Goal: Task Accomplishment & Management: Manage account settings

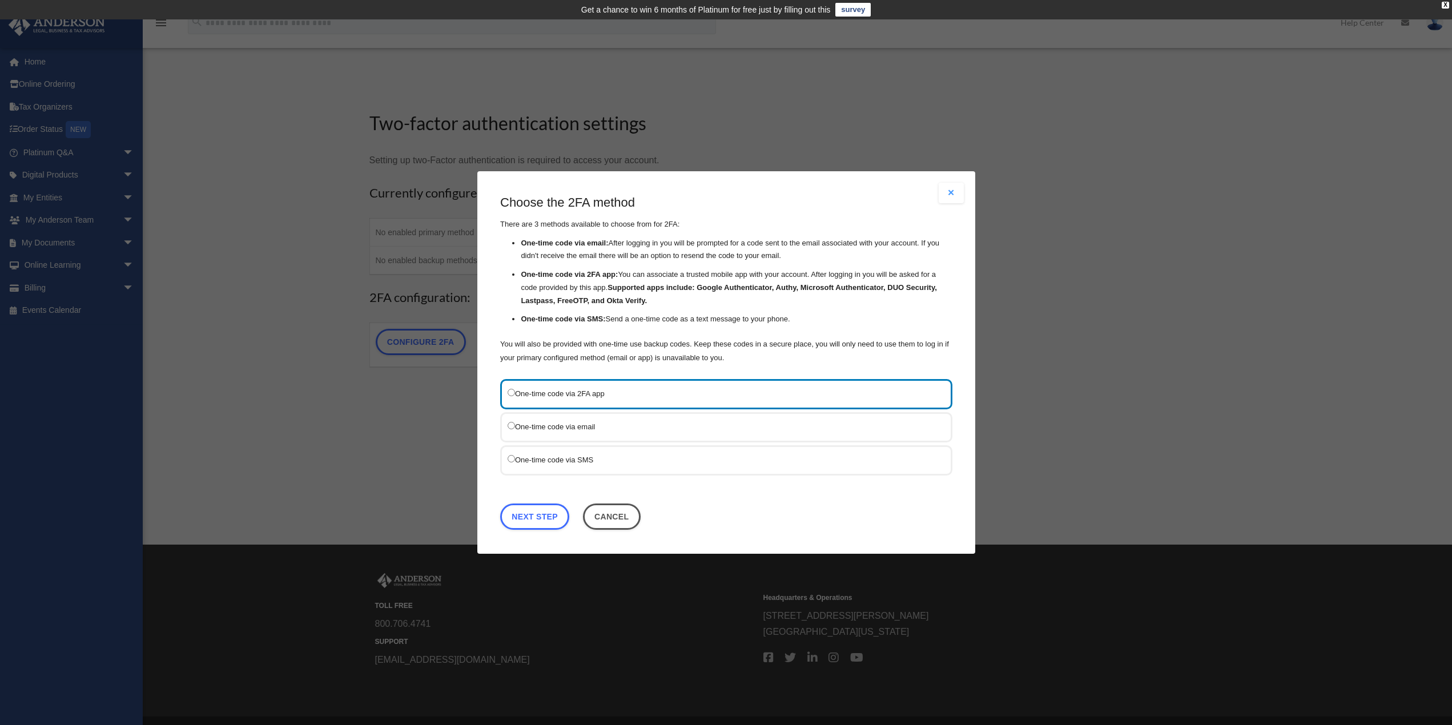
drag, startPoint x: 746, startPoint y: 190, endPoint x: 966, endPoint y: 163, distance: 222.0
click at [966, 163] on div "Are you sure? Any unsaved changes will be lost! Yes No Choose the 2FA method Th…" at bounding box center [726, 362] width 1452 height 725
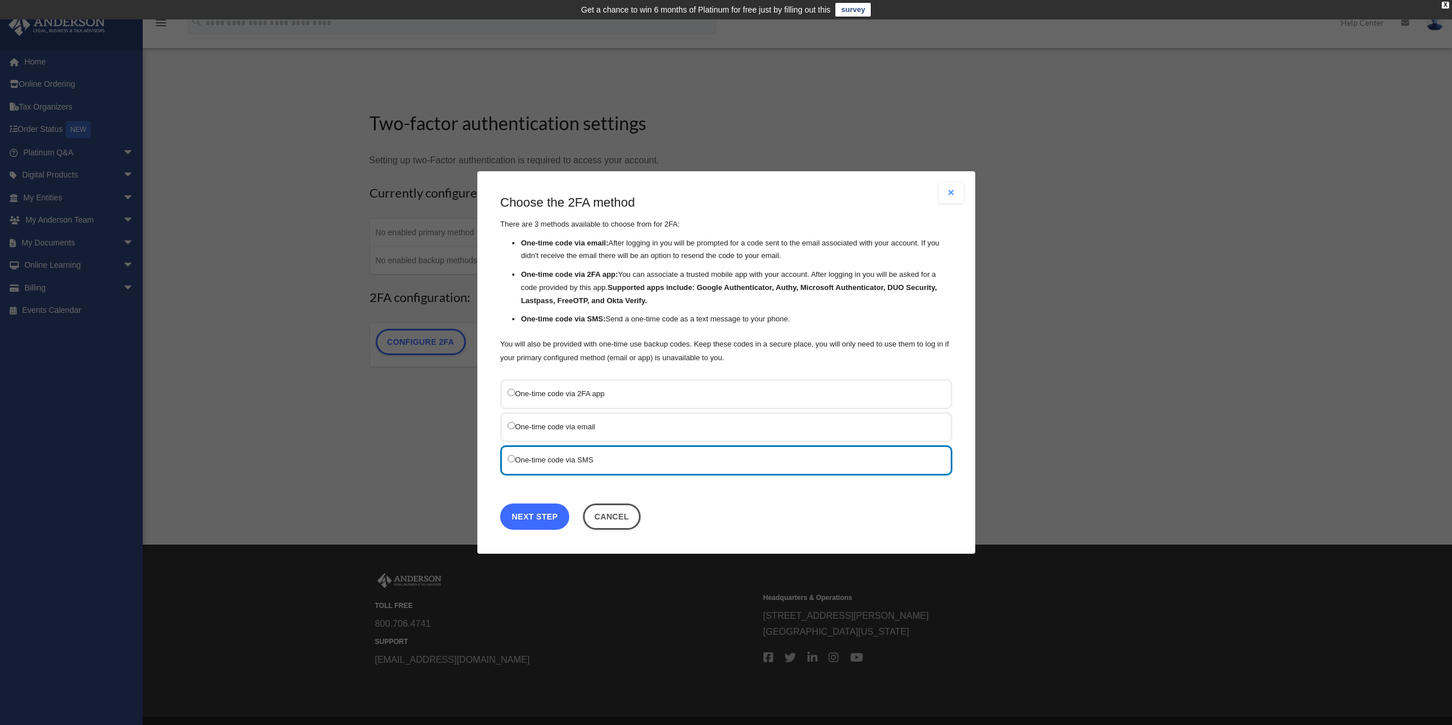
click at [547, 517] on link "Next Step" at bounding box center [534, 517] width 69 height 26
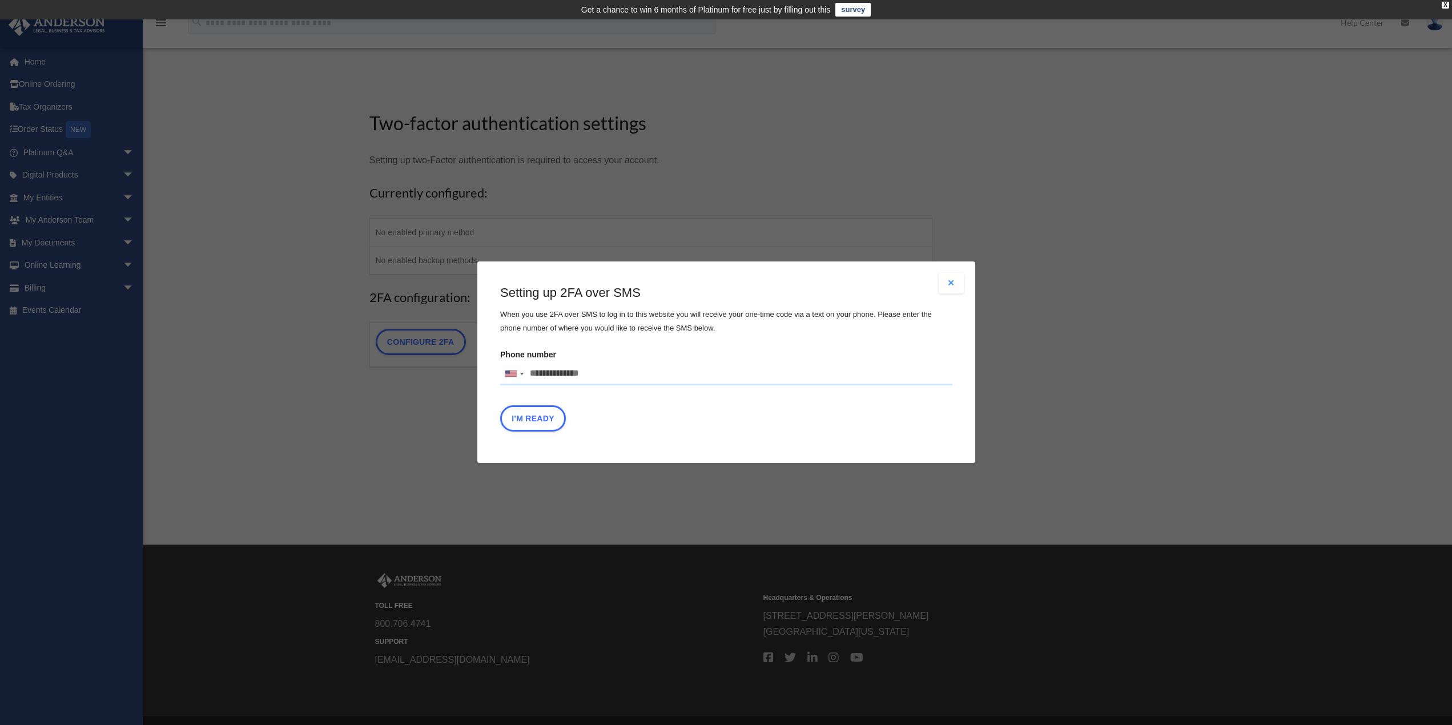
click at [620, 381] on input "Phone number [GEOGRAPHIC_DATA] +1 [GEOGRAPHIC_DATA] +44 [GEOGRAPHIC_DATA] (‫[GE…" at bounding box center [726, 374] width 452 height 23
type input "**********"
click at [528, 424] on button "I'm Ready" at bounding box center [533, 419] width 66 height 26
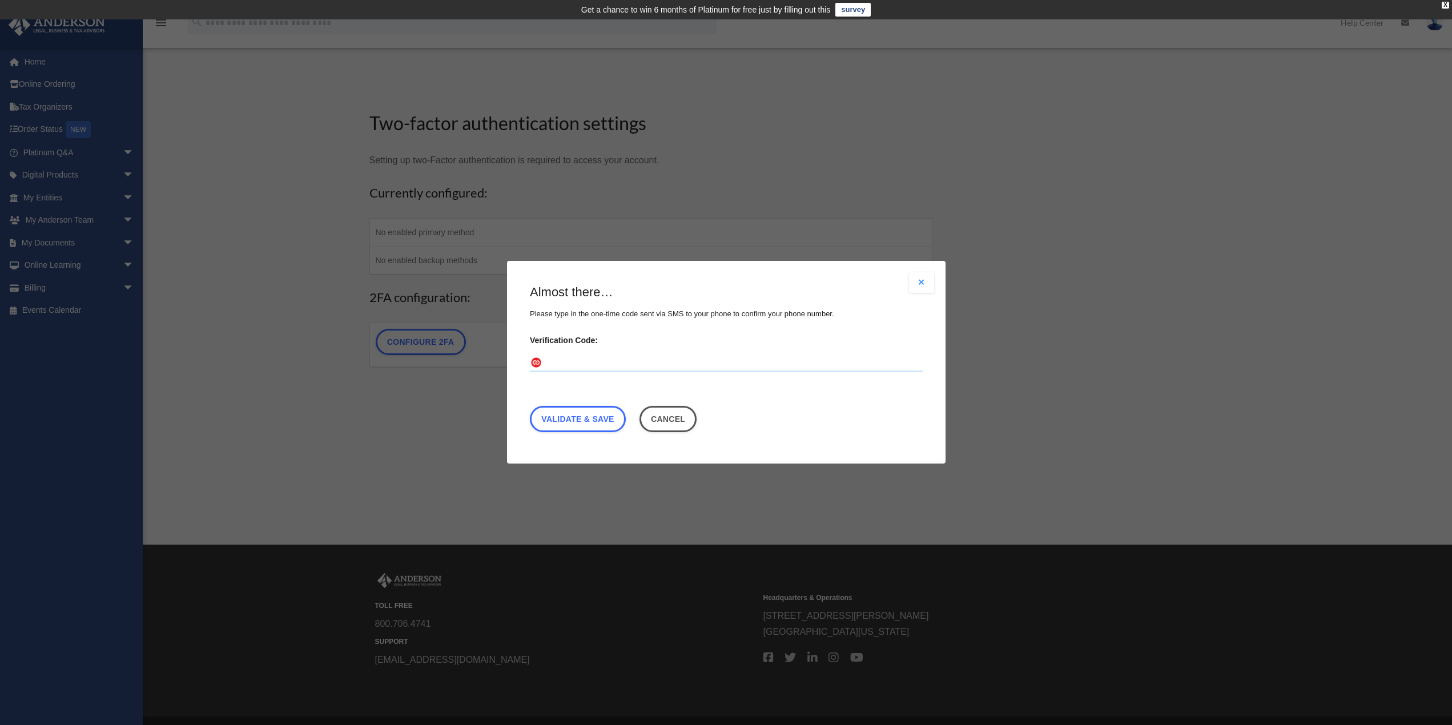
click at [661, 362] on input "Verification Code:" at bounding box center [726, 364] width 393 height 18
type input "******"
click at [591, 425] on link "Validate & Save" at bounding box center [578, 420] width 96 height 26
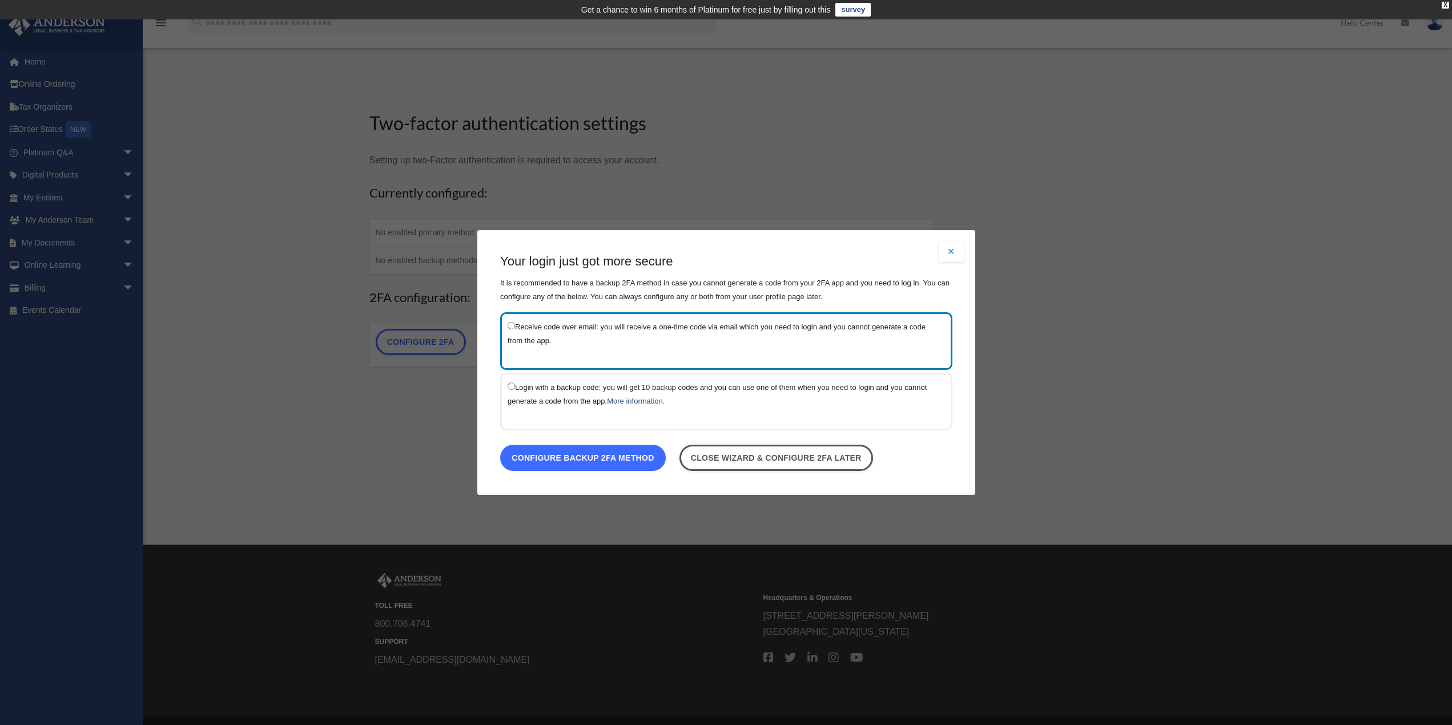
click at [594, 454] on link "Configure backup 2FA method" at bounding box center [583, 458] width 166 height 26
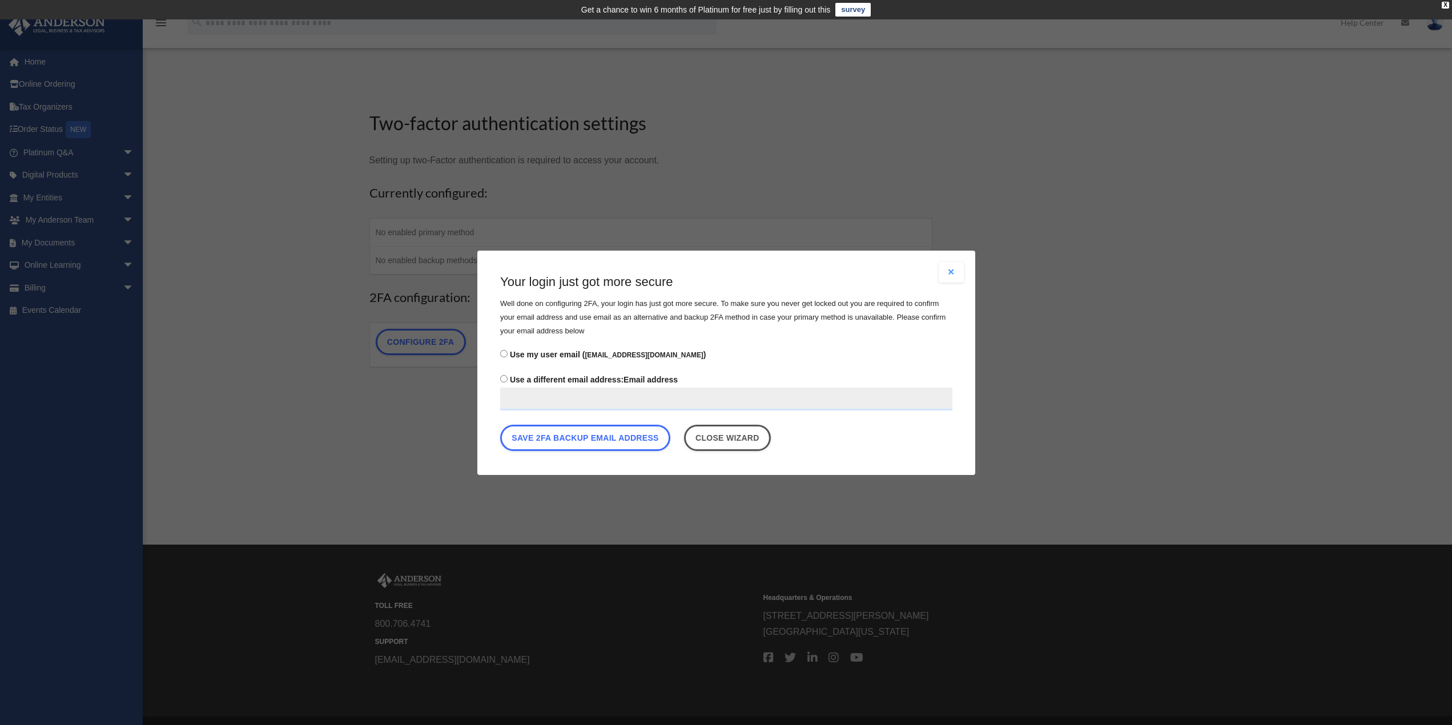
click at [535, 398] on input "Use a different email address: Email address" at bounding box center [726, 398] width 452 height 23
click at [473, 395] on div "Are you sure? Any unsaved changes will be lost! Yes No Choose the 2FA method Th…" at bounding box center [726, 362] width 1452 height 725
click at [569, 446] on button "Save 2FA backup email address" at bounding box center [585, 437] width 170 height 26
click at [599, 442] on button "Save 2FA backup email address" at bounding box center [585, 437] width 170 height 26
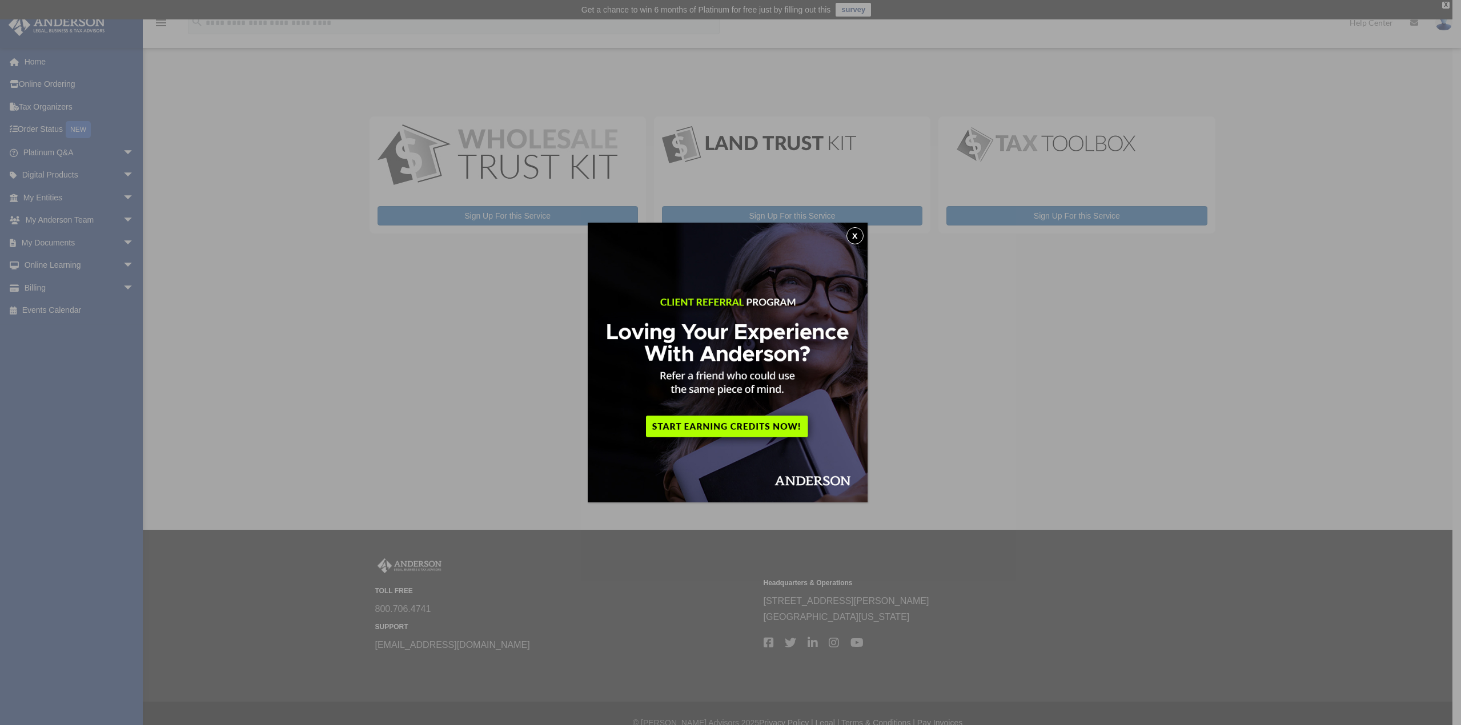
click at [856, 239] on button "x" at bounding box center [854, 235] width 17 height 17
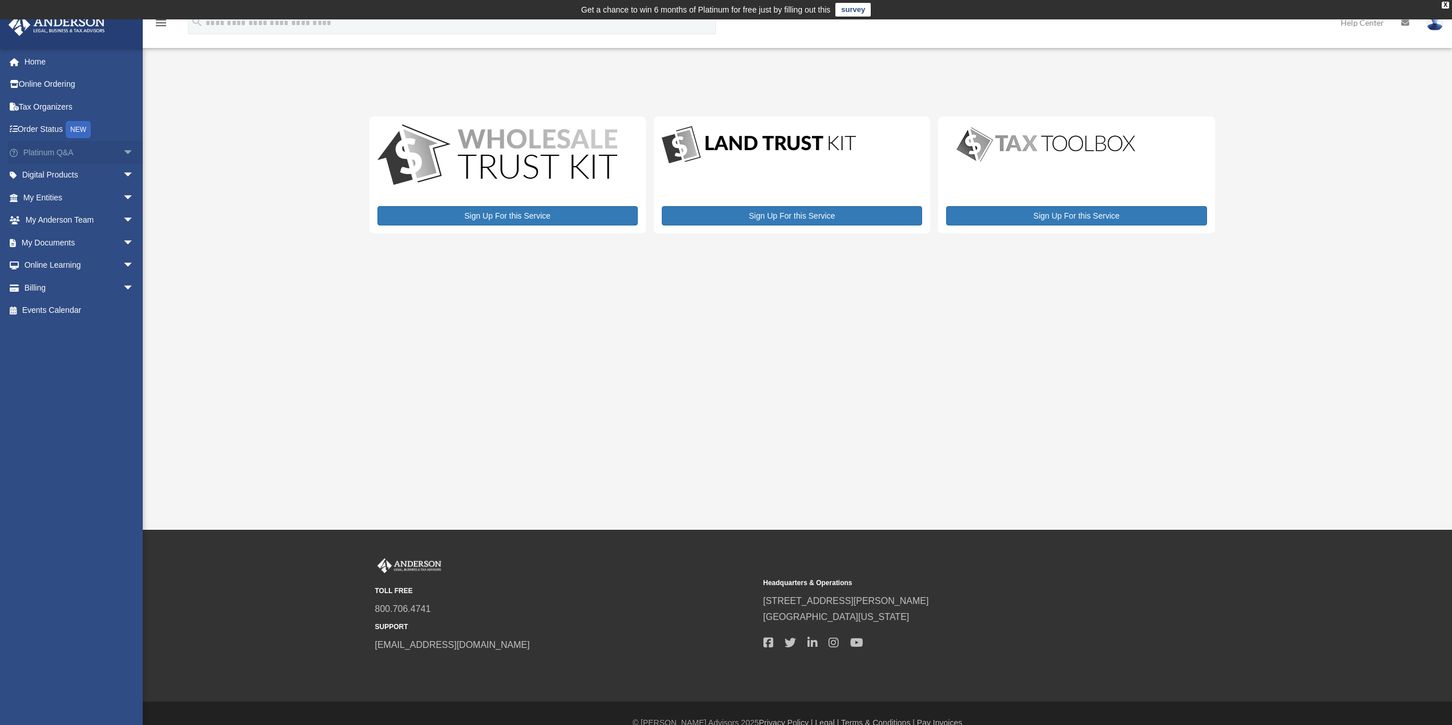
click at [57, 154] on link "Platinum Q&A arrow_drop_down" at bounding box center [79, 152] width 143 height 23
click at [47, 85] on link "Online Ordering" at bounding box center [79, 84] width 143 height 23
